Goal: Find specific page/section: Find specific page/section

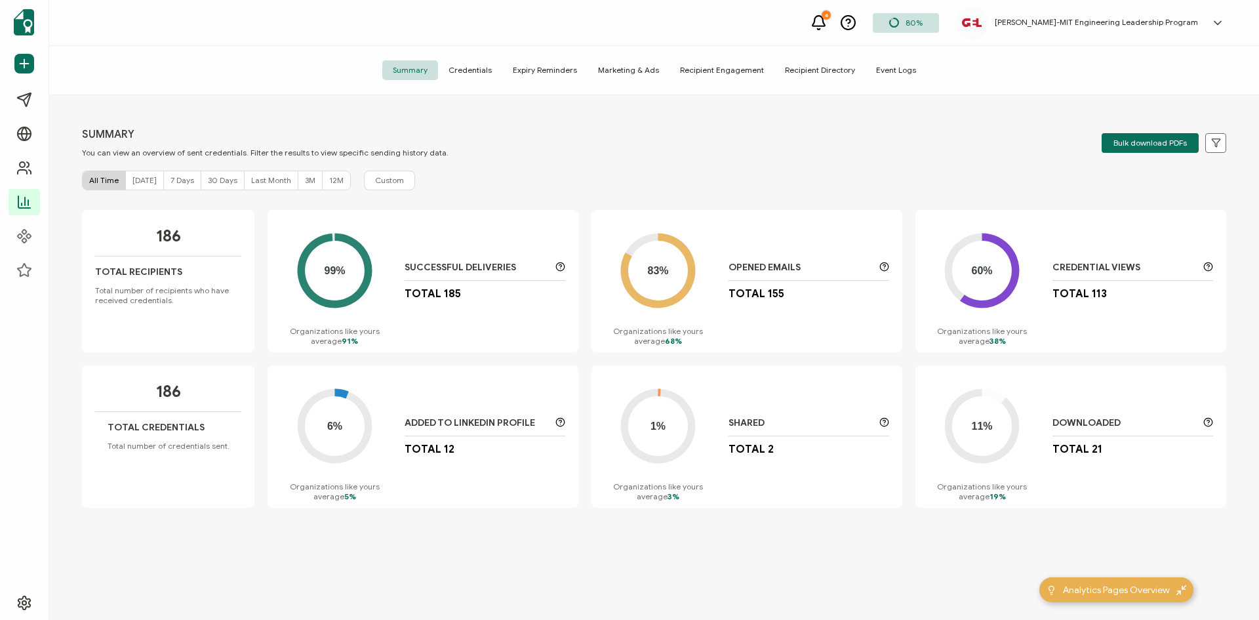
click at [472, 71] on span "Credentials" at bounding box center [470, 70] width 64 height 20
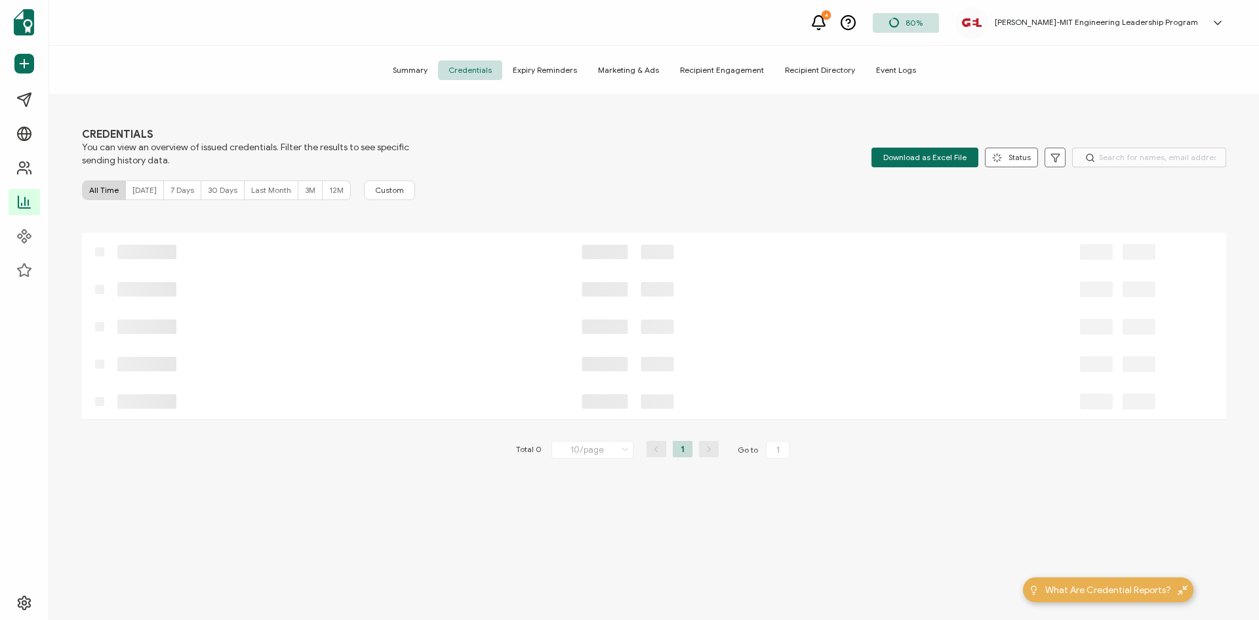
click at [411, 70] on span "Summary" at bounding box center [410, 70] width 56 height 20
